Goal: Information Seeking & Learning: Learn about a topic

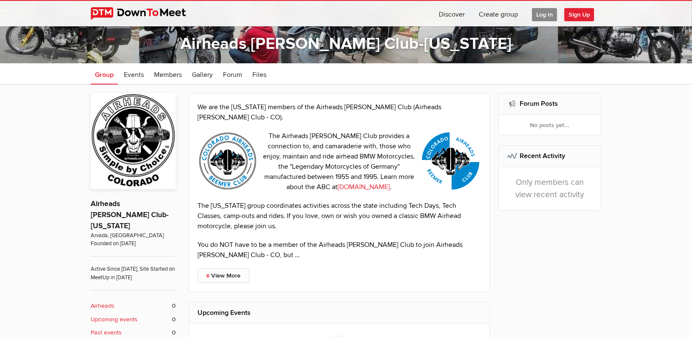
scroll to position [238, 0]
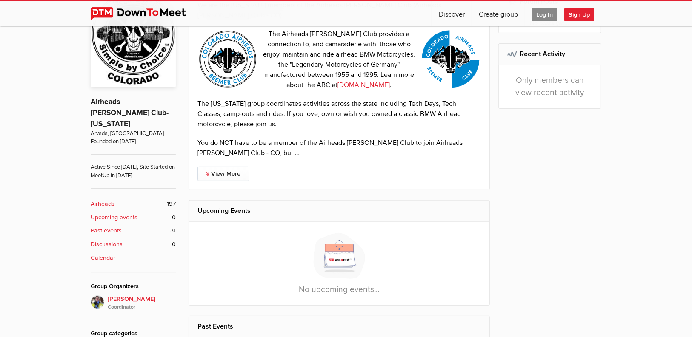
click at [106, 200] on b "Airheads" at bounding box center [103, 204] width 24 height 9
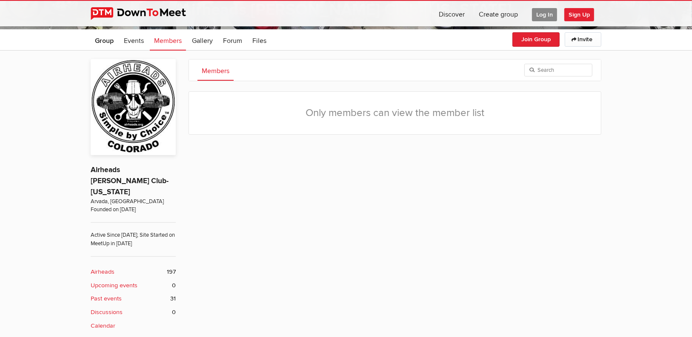
scroll to position [238, 0]
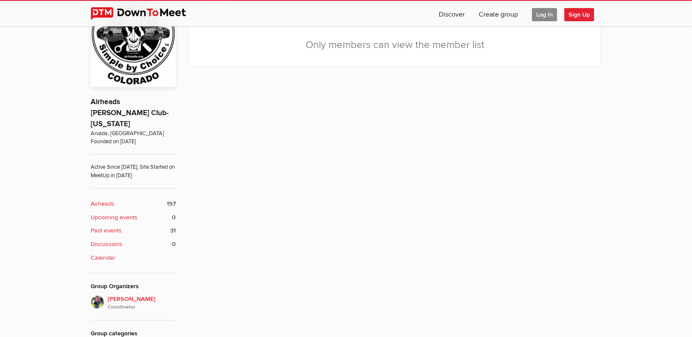
click at [116, 226] on b "Past events" at bounding box center [106, 230] width 31 height 9
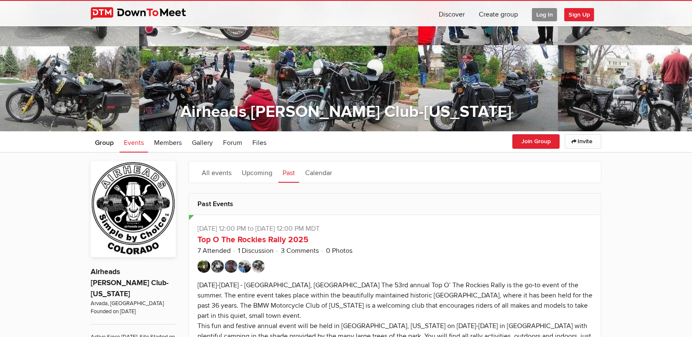
scroll to position [102, 0]
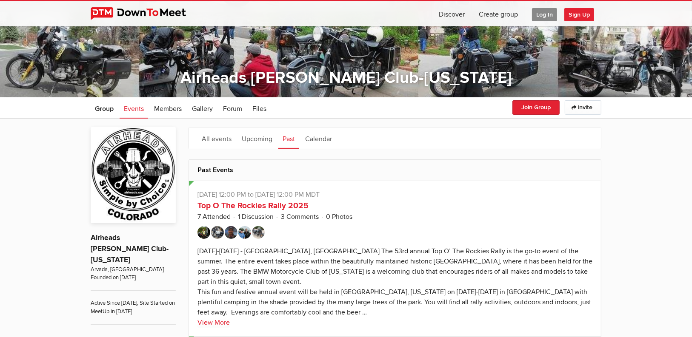
click at [201, 232] on img at bounding box center [203, 232] width 13 height 13
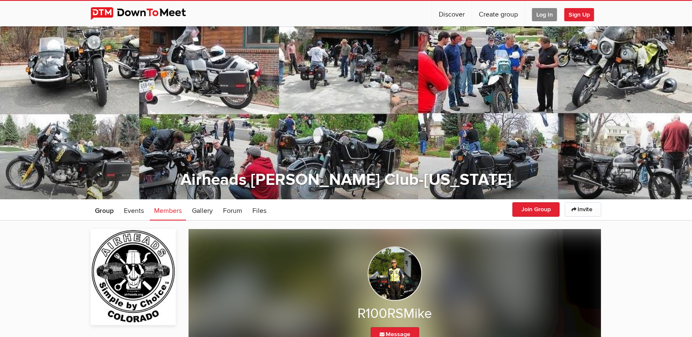
scroll to position [102, 0]
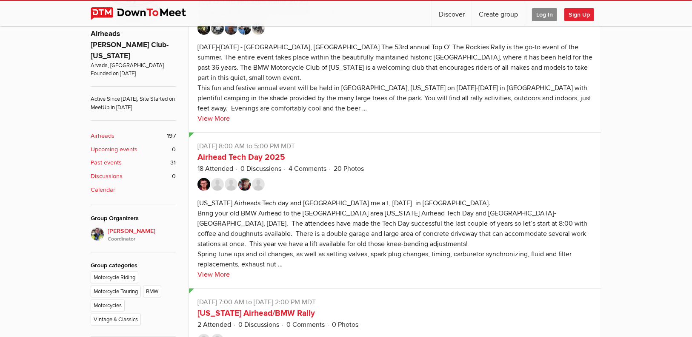
scroll to position [340, 0]
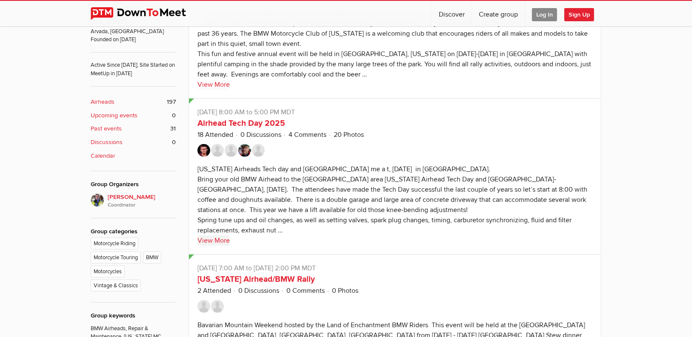
click at [217, 236] on link "View More" at bounding box center [213, 241] width 32 height 10
